Goal: Download file/media

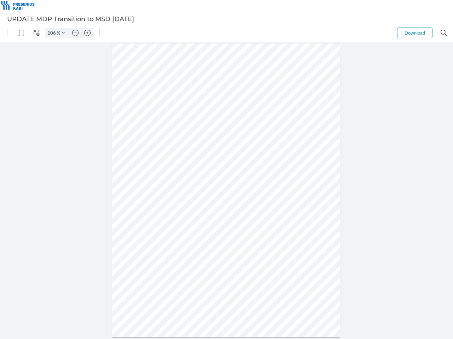
click at [21, 33] on img "Panel" at bounding box center [21, 33] width 6 height 6
click at [36, 33] on img "View Controls" at bounding box center [36, 33] width 6 height 6
click at [53, 33] on input "106" at bounding box center [50, 33] width 11 height 6
click at [63, 33] on img "Zoom Controls" at bounding box center [63, 32] width 3 height 3
click at [75, 33] on img "Zoom out" at bounding box center [75, 33] width 6 height 6
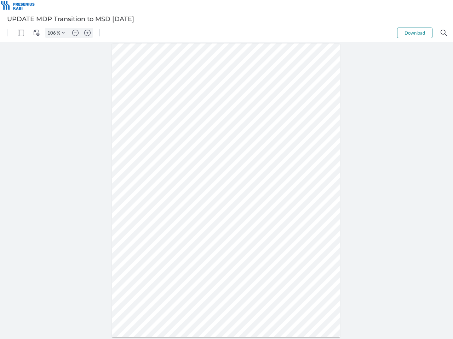
click at [87, 33] on img "Zoom in" at bounding box center [87, 33] width 6 height 6
click at [414, 33] on button "Download" at bounding box center [414, 33] width 35 height 11
click at [443, 33] on img "Search" at bounding box center [443, 33] width 6 height 6
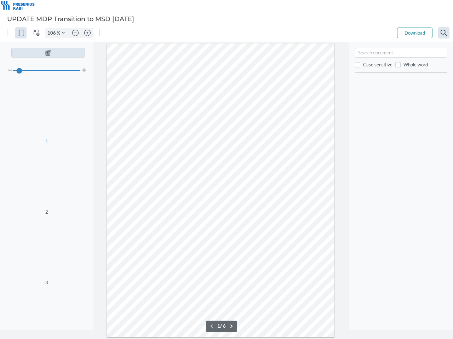
type input "106"
click at [216, 327] on div "Scale Add New Scale .cls-1{fill:#abb0c4;} icon - chevron - left 1 / 6 .cls-1{fi…" at bounding box center [221, 190] width 246 height 297
